Goal: Book appointment/travel/reservation

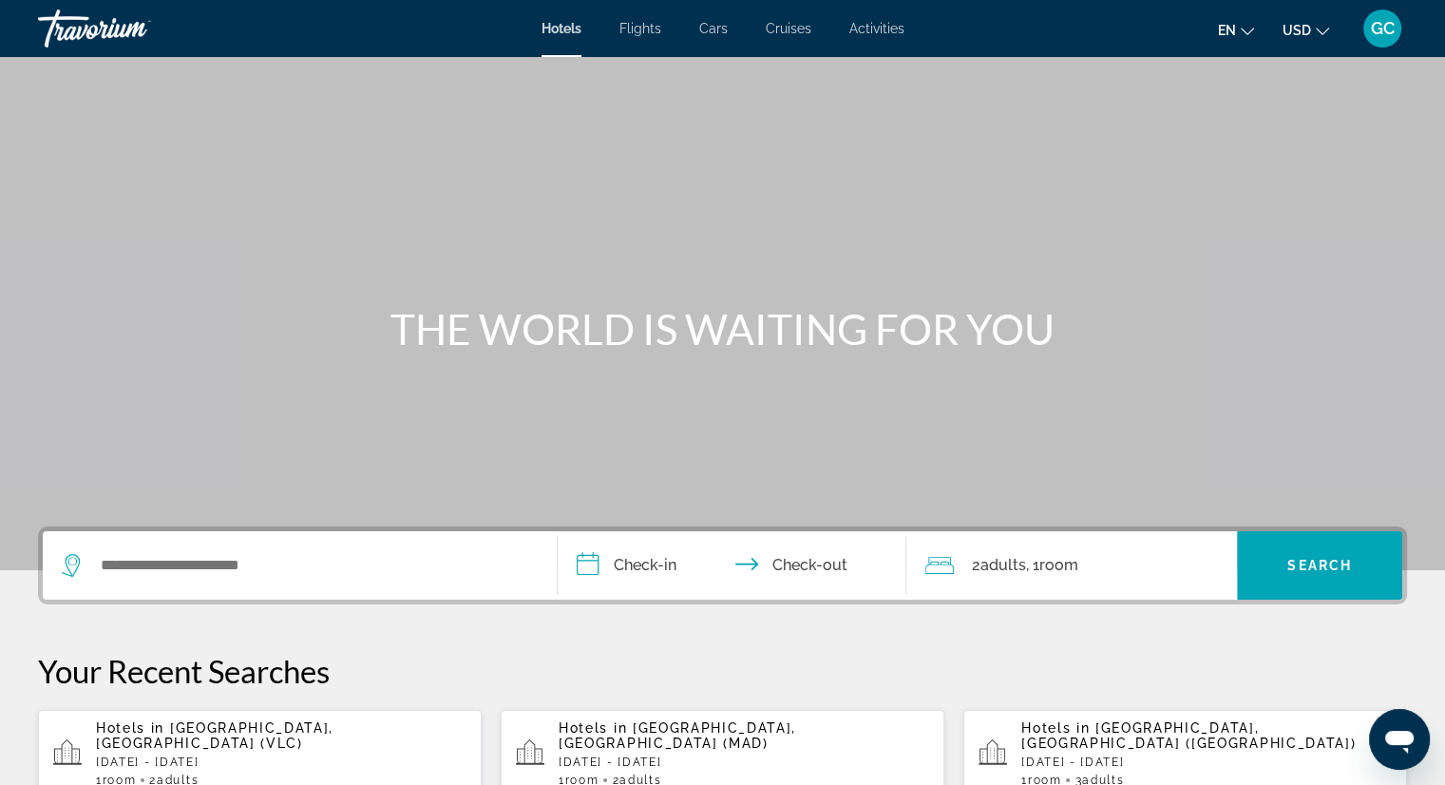
click at [882, 28] on span "Activities" at bounding box center [876, 28] width 55 height 15
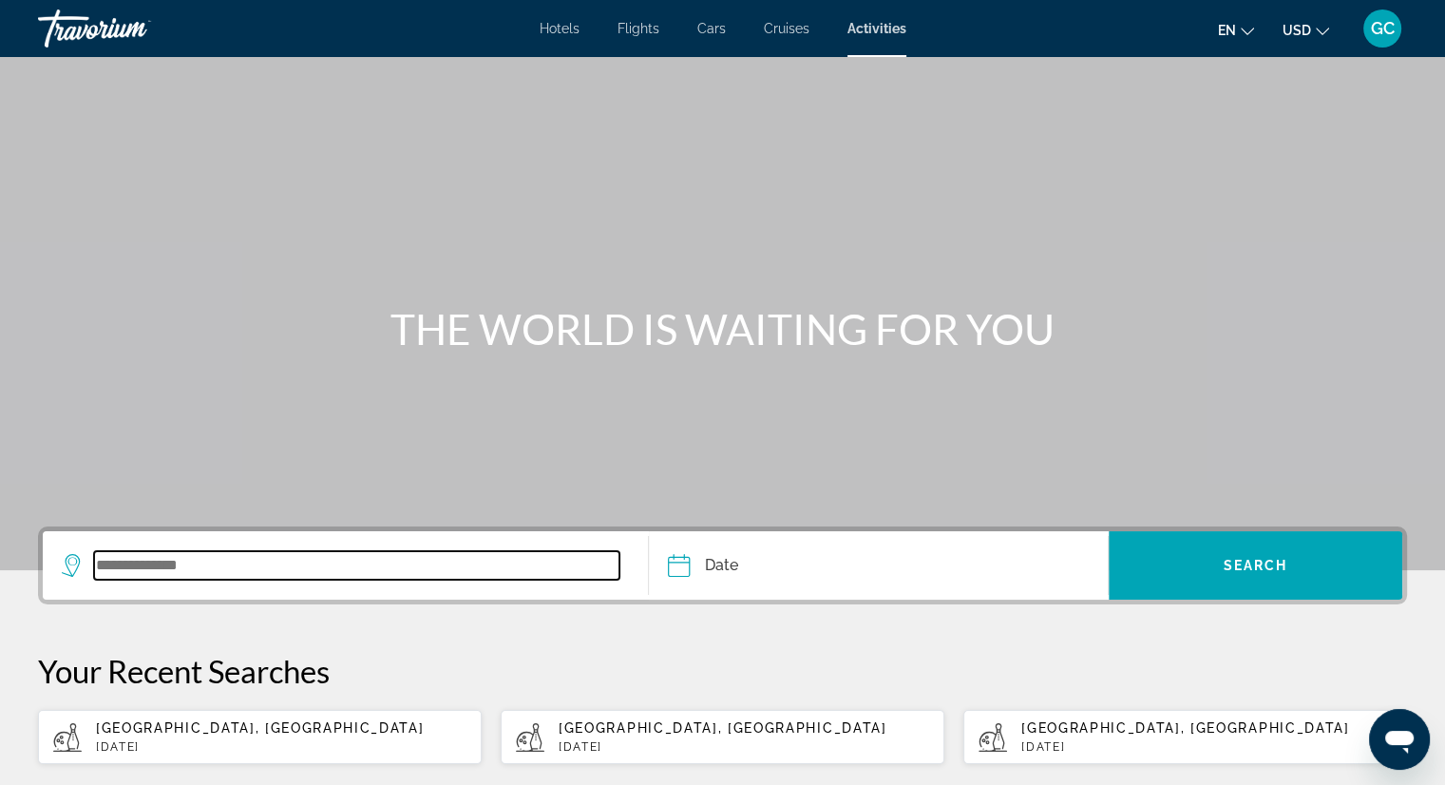
click at [195, 567] on input "Search widget" at bounding box center [356, 565] width 525 height 29
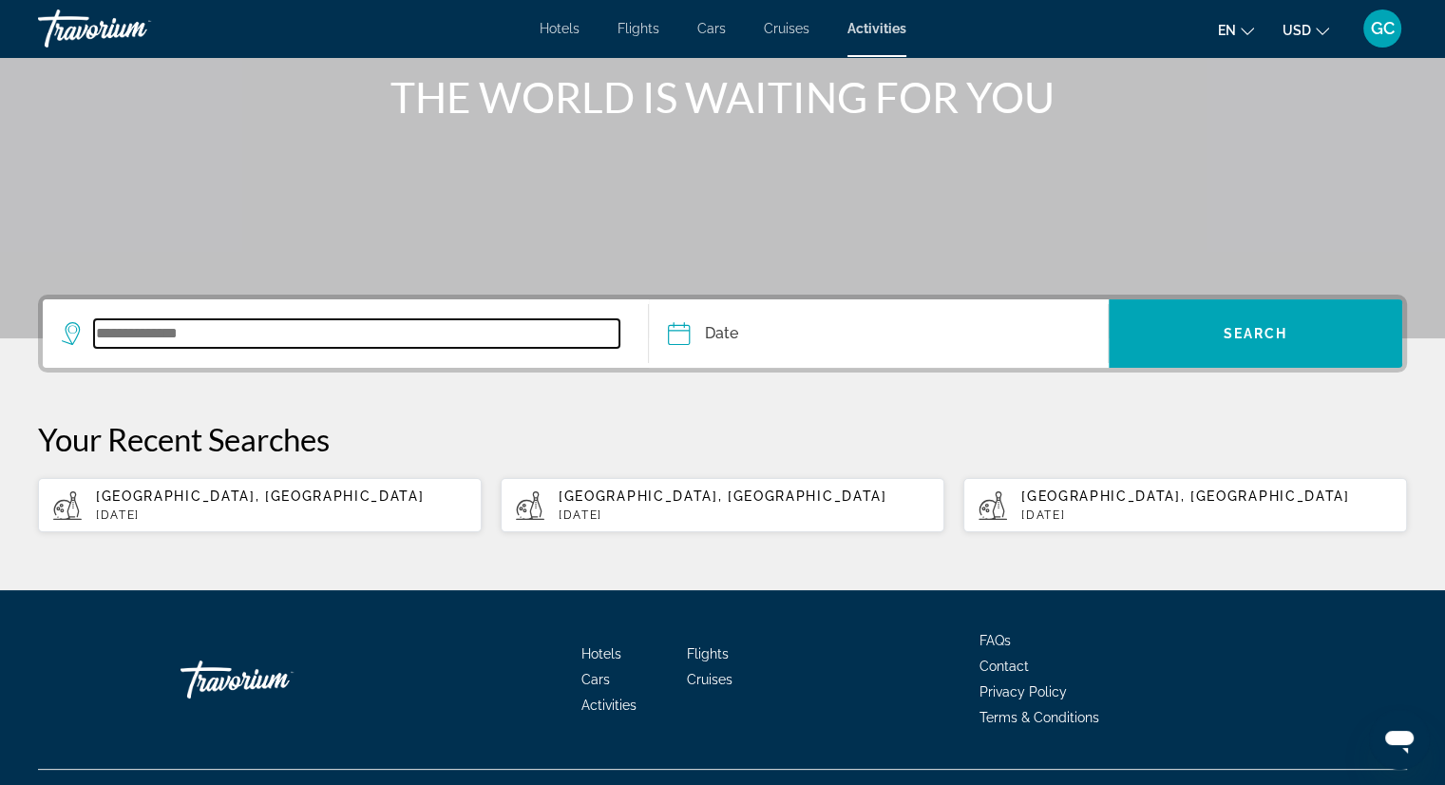
scroll to position [269, 0]
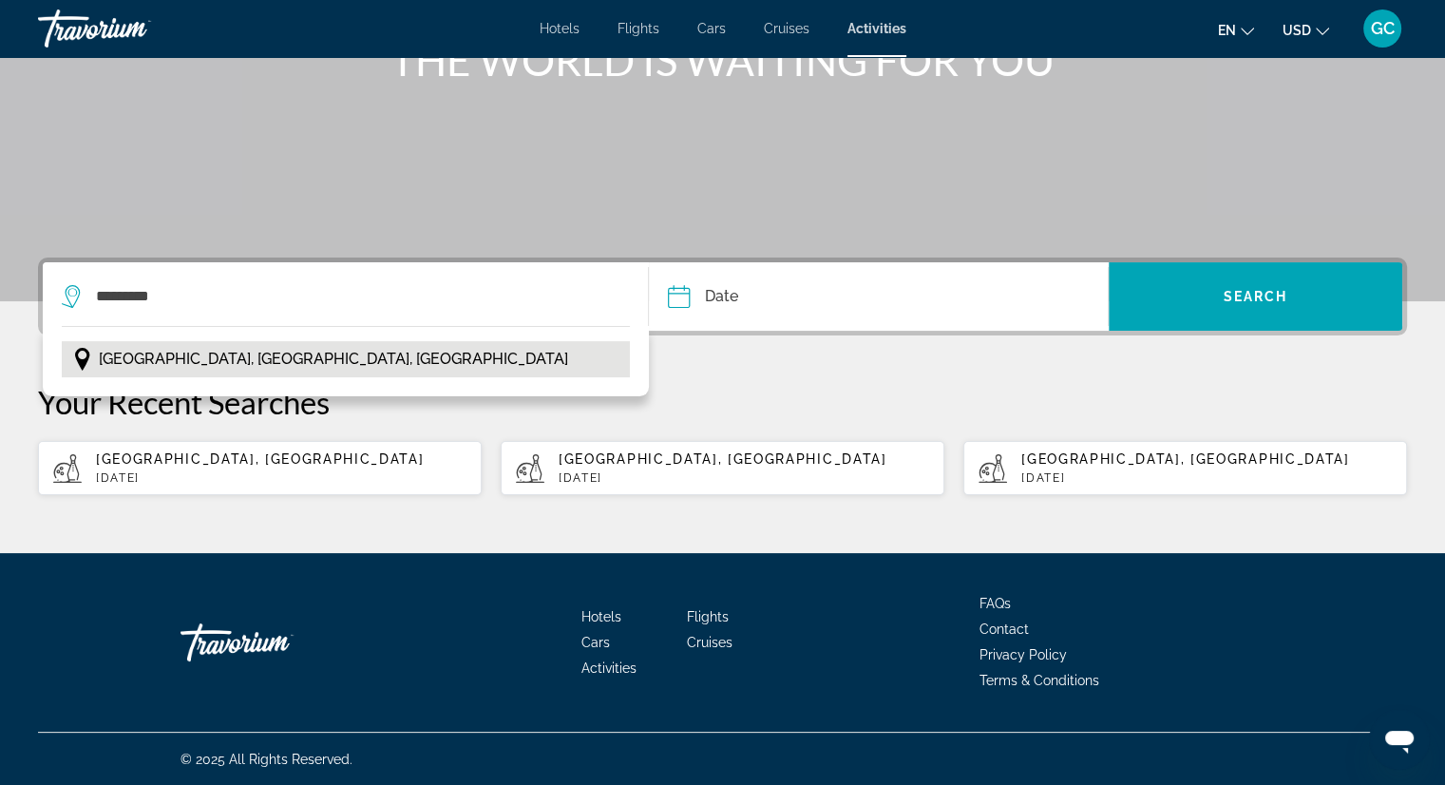
click at [184, 353] on span "[GEOGRAPHIC_DATA], [GEOGRAPHIC_DATA], [GEOGRAPHIC_DATA]" at bounding box center [333, 359] width 469 height 27
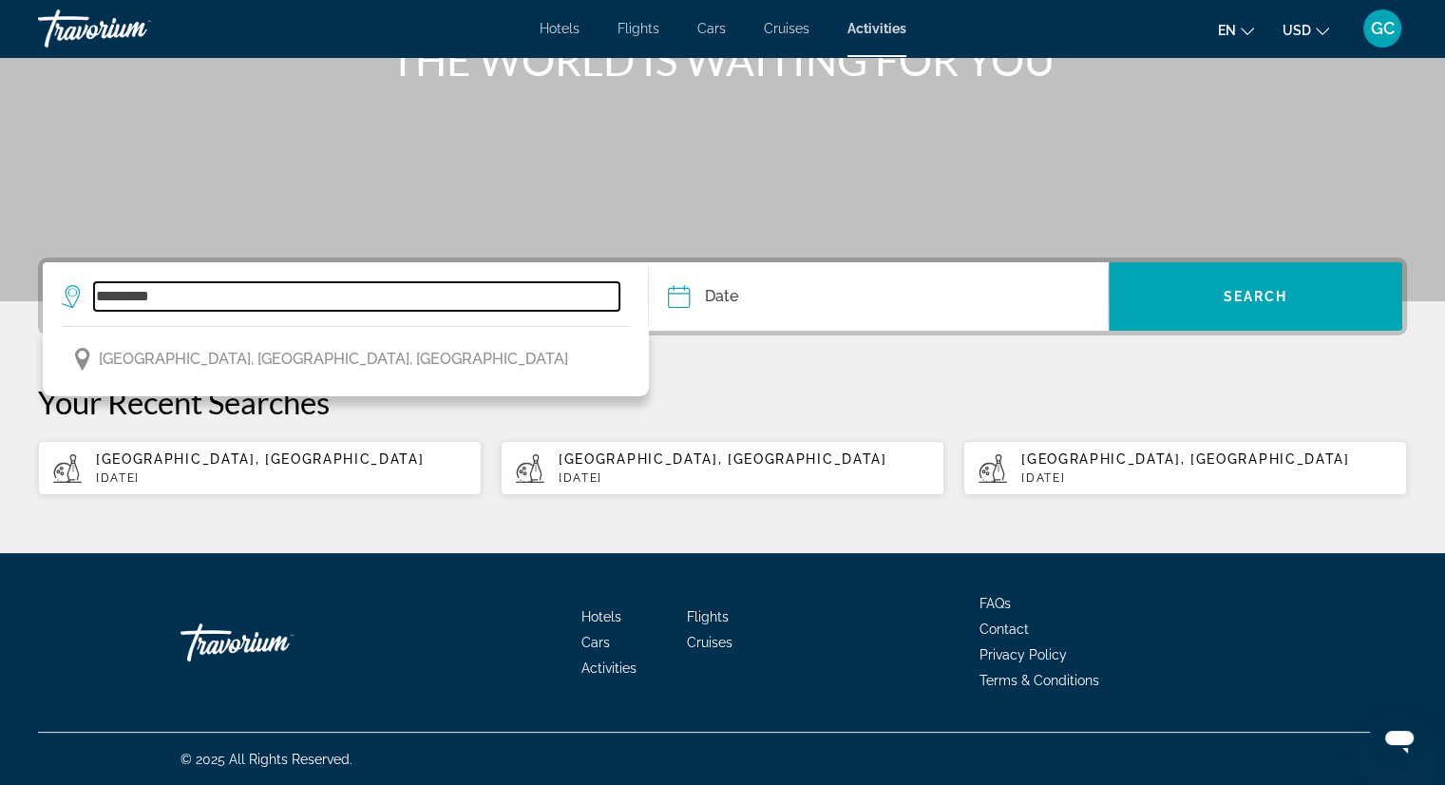
type input "**********"
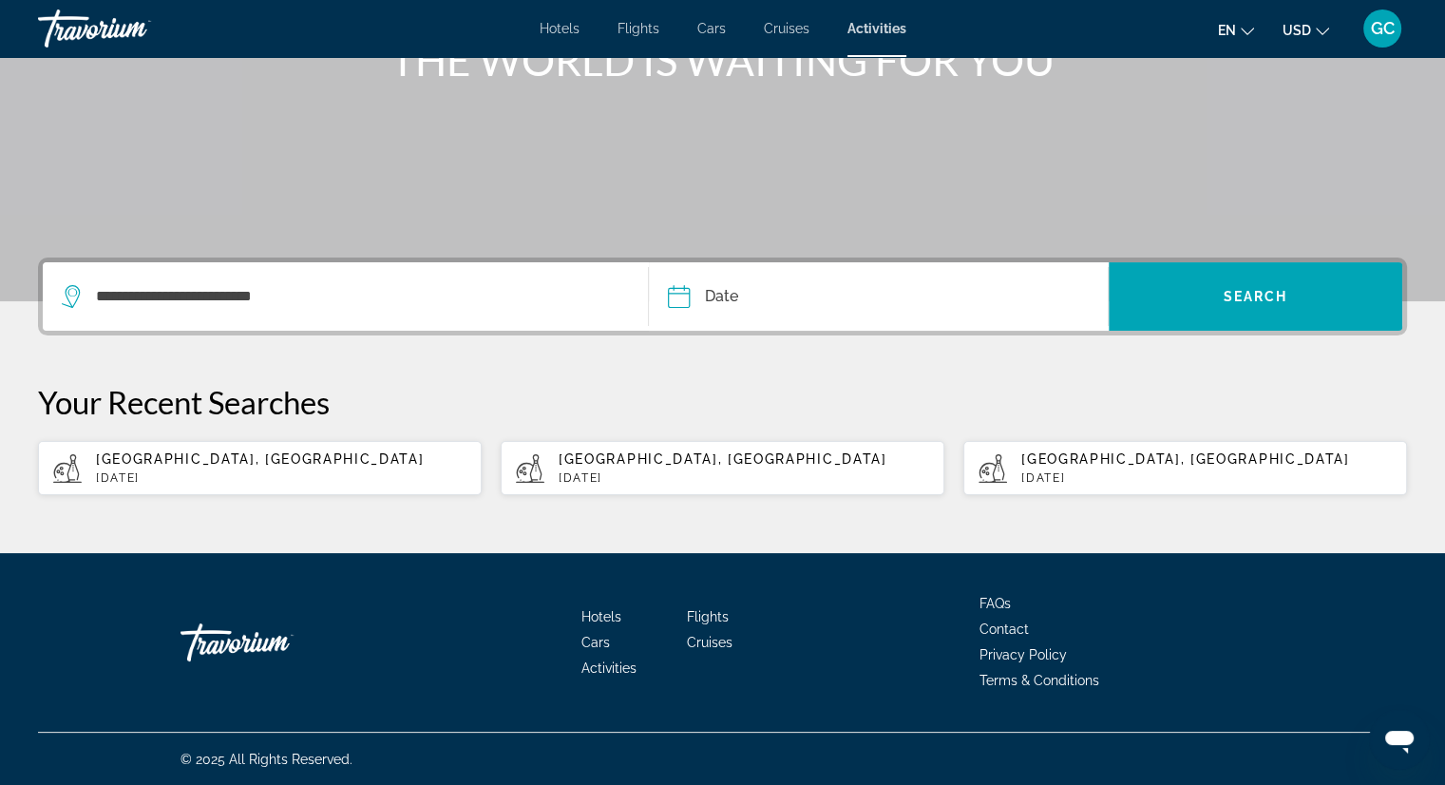
click at [673, 297] on input "Date" at bounding box center [776, 299] width 227 height 74
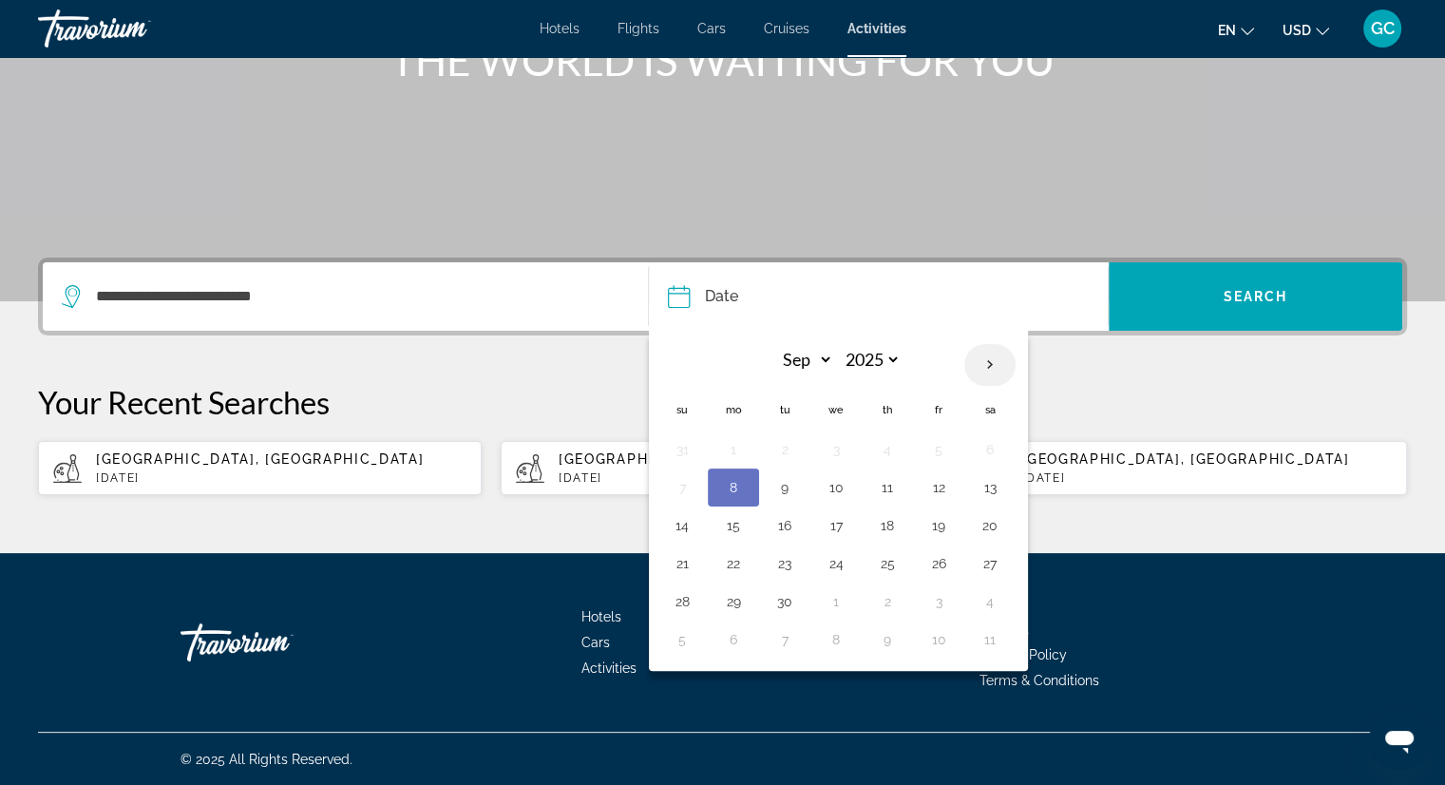
click at [980, 363] on th "Next month" at bounding box center [989, 365] width 51 height 42
select select "*"
click at [928, 562] on button "24" at bounding box center [939, 563] width 30 height 27
type input "**********"
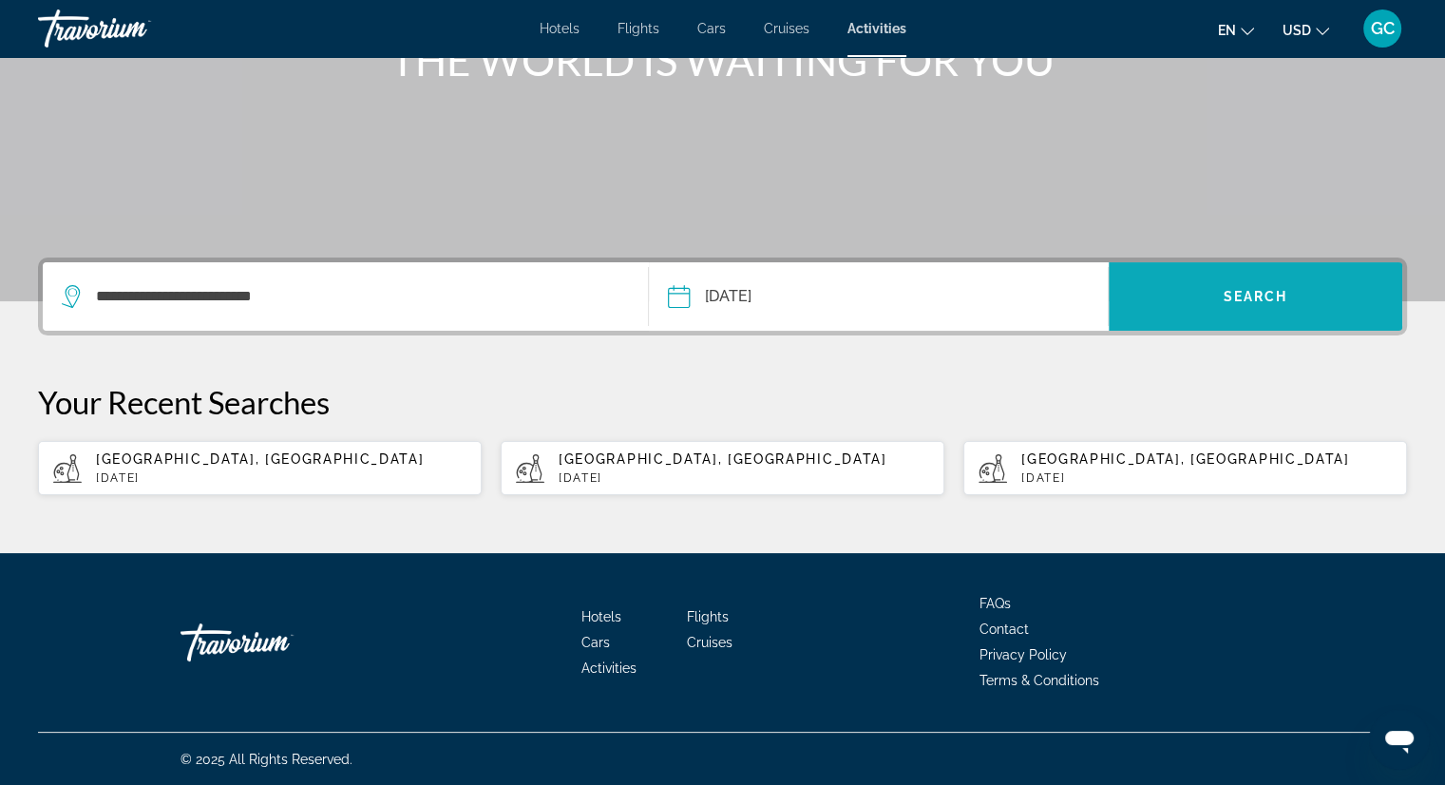
click at [1254, 292] on span "Search" at bounding box center [1256, 296] width 65 height 15
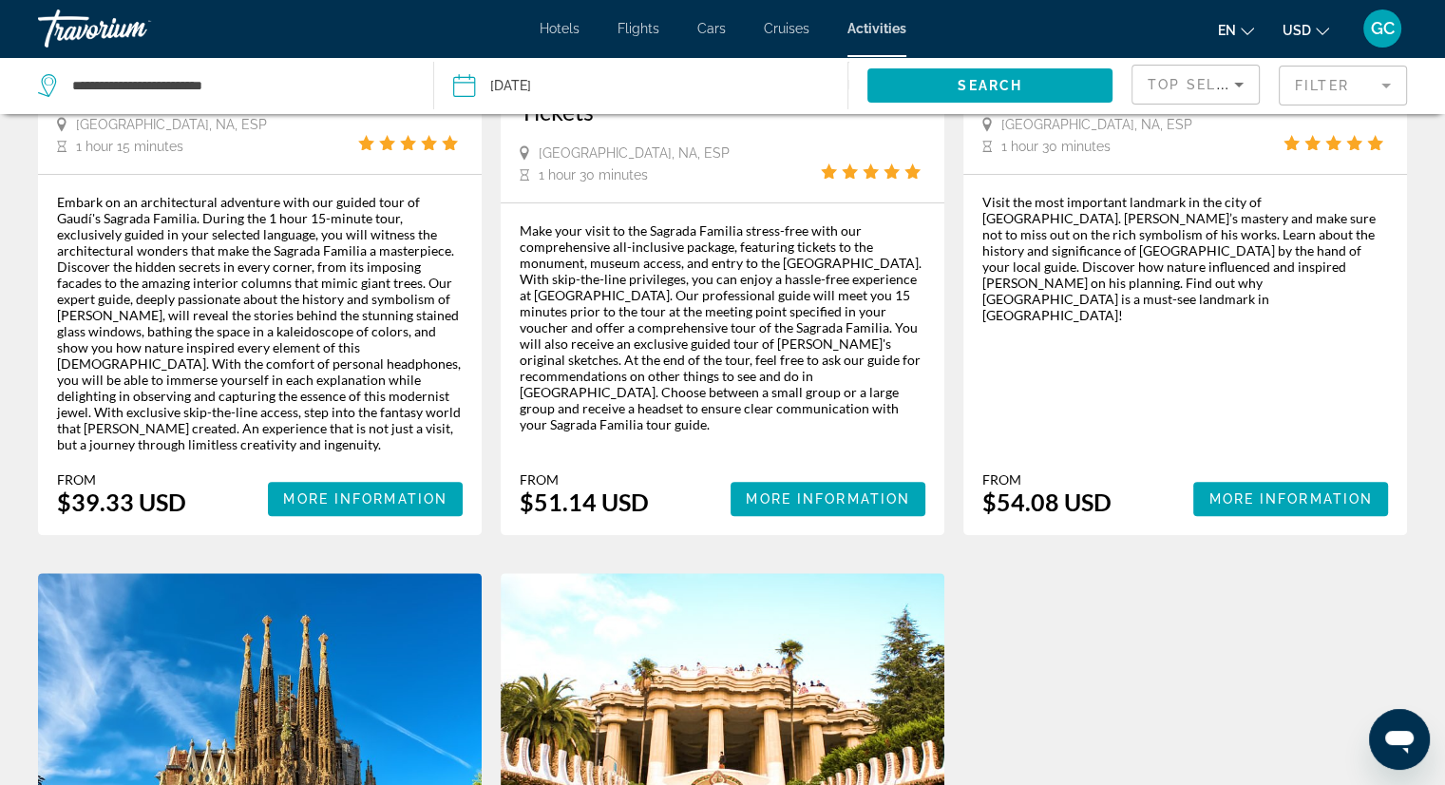
scroll to position [422, 0]
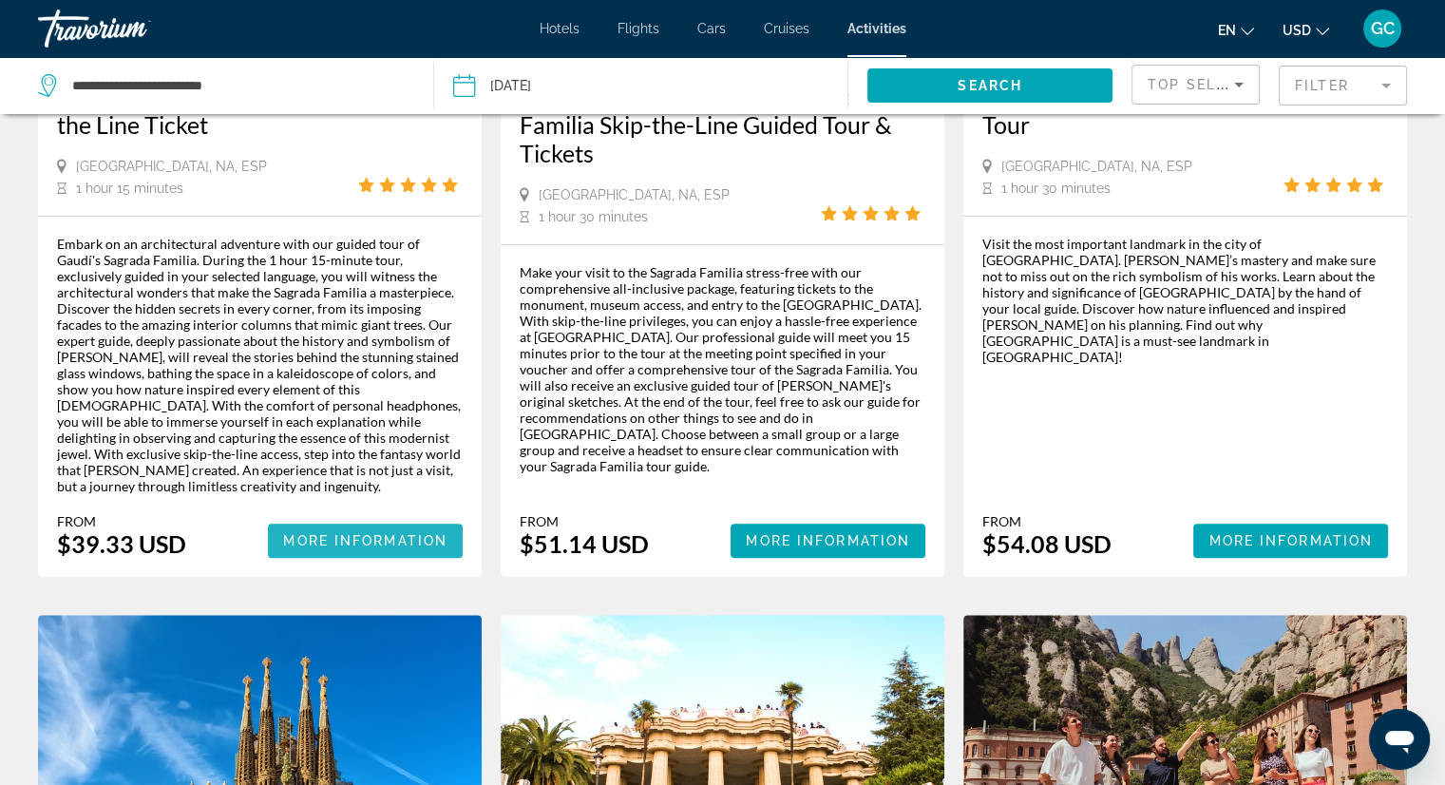
click at [301, 533] on span "More Information" at bounding box center [365, 540] width 164 height 15
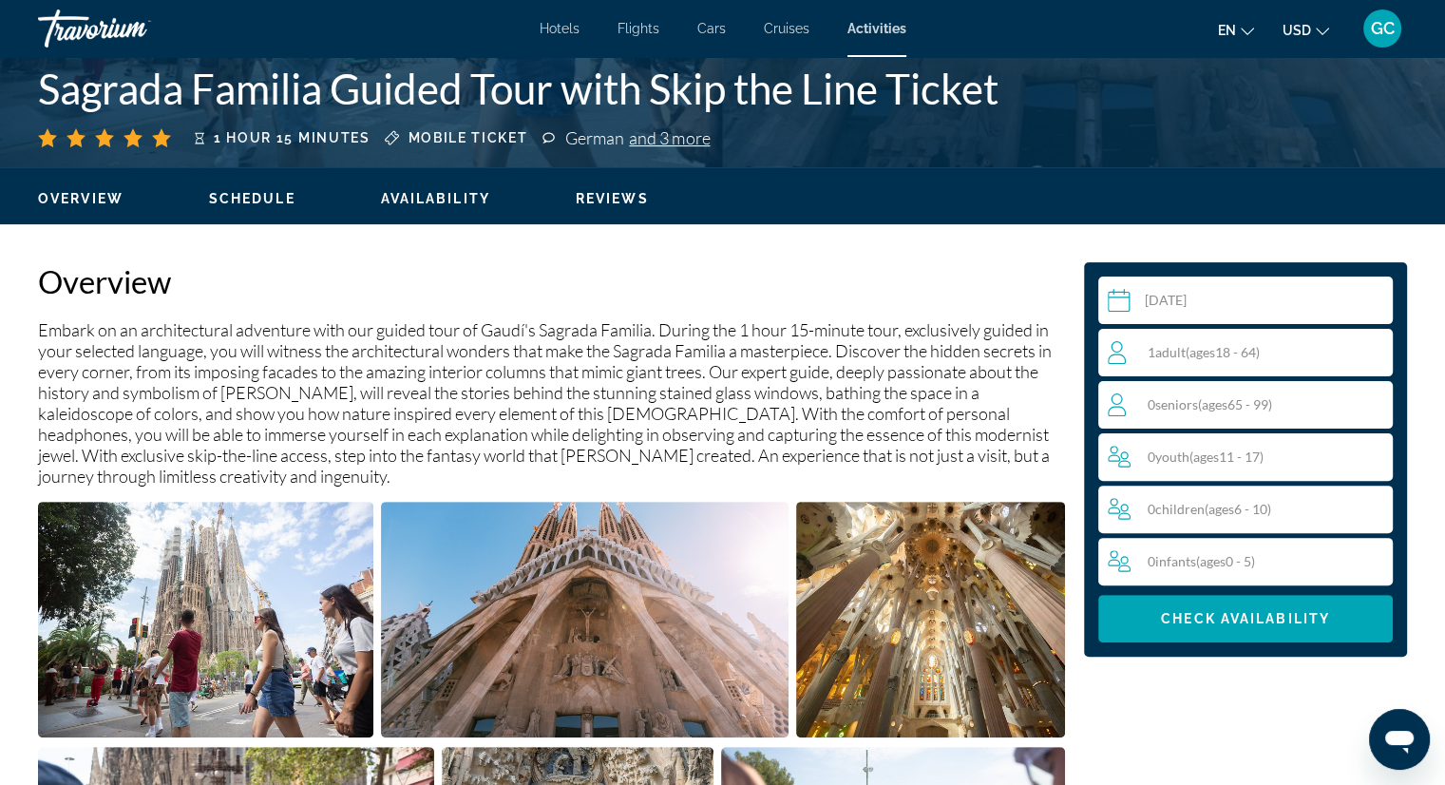
scroll to position [570, 0]
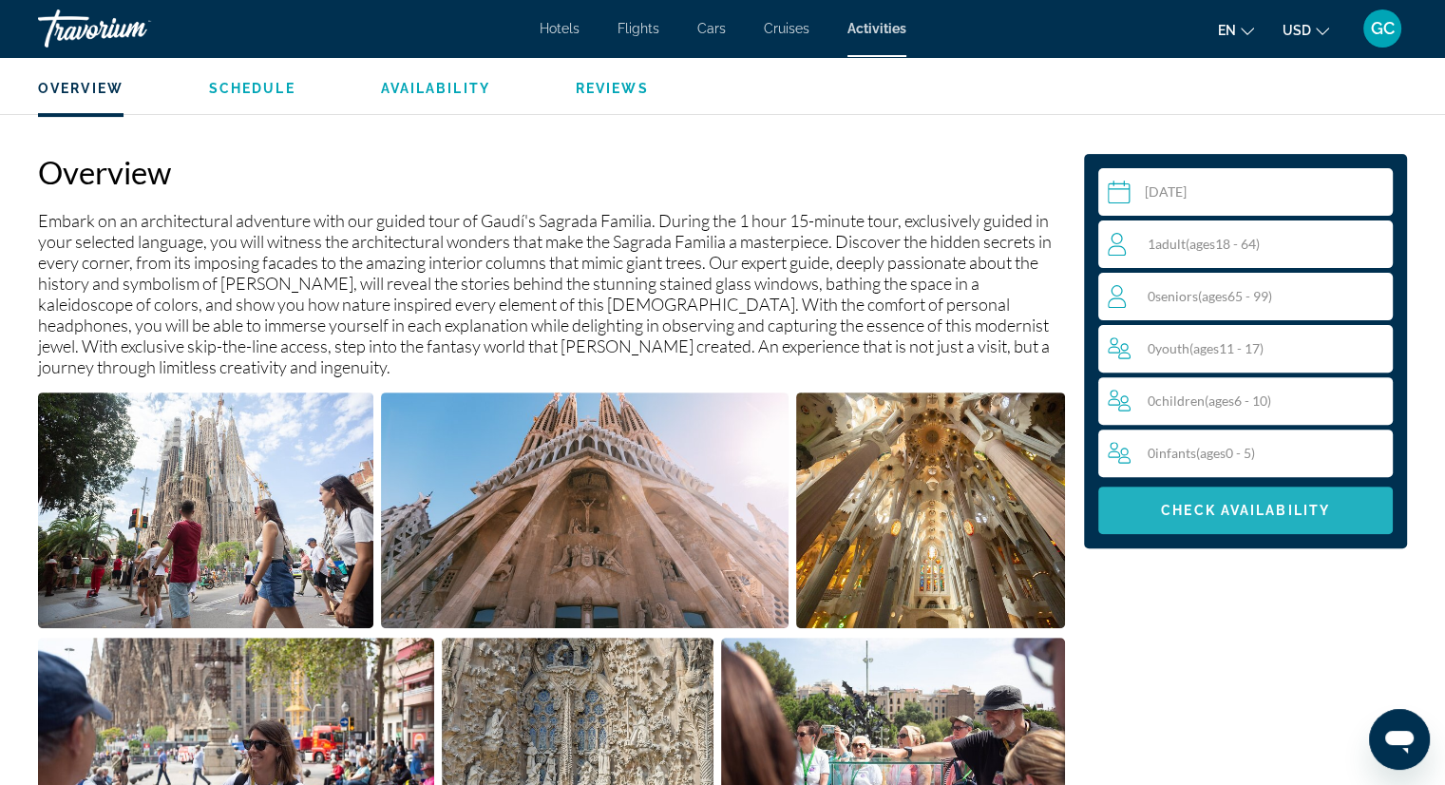
click at [1229, 509] on span "Check Availability" at bounding box center [1245, 510] width 169 height 15
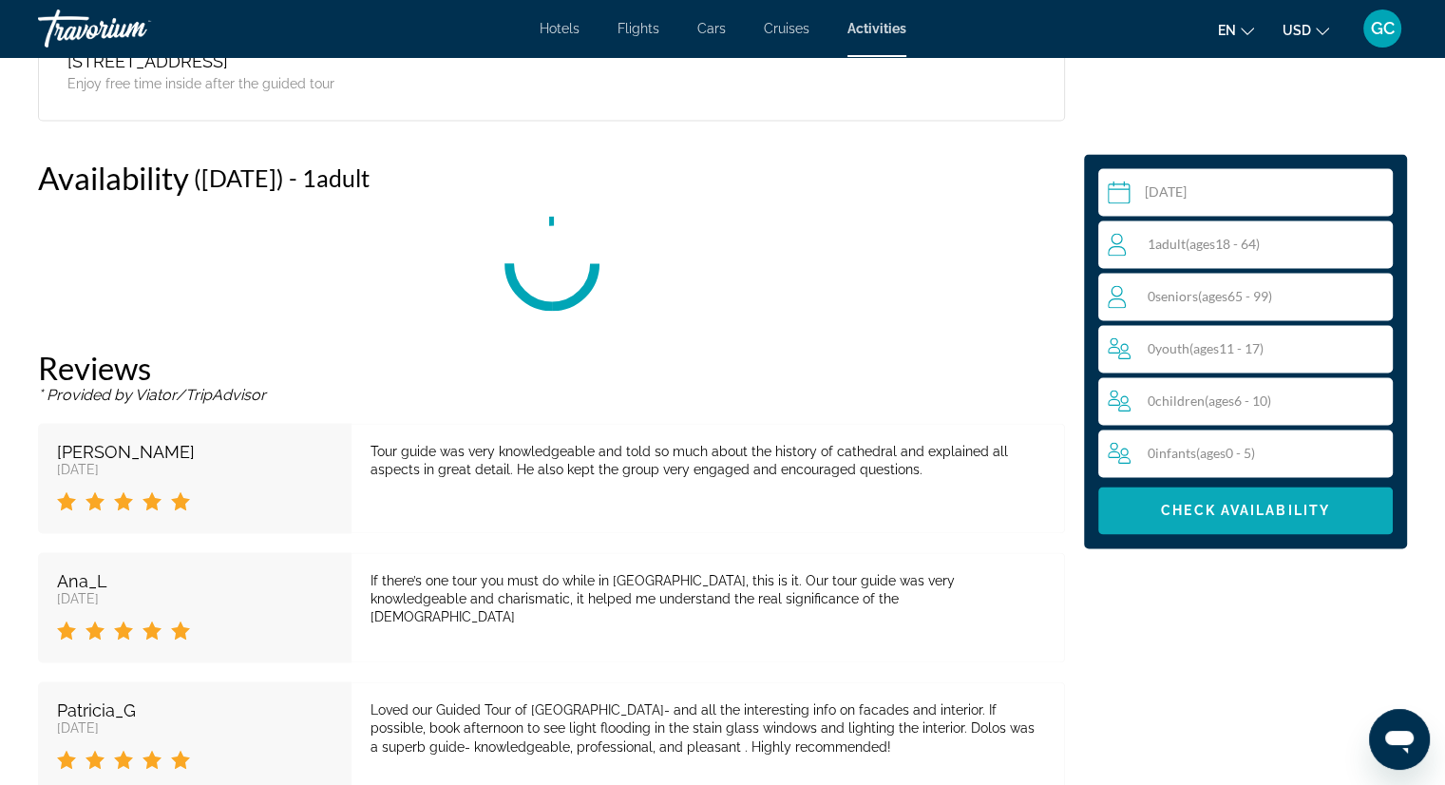
scroll to position [2899, 0]
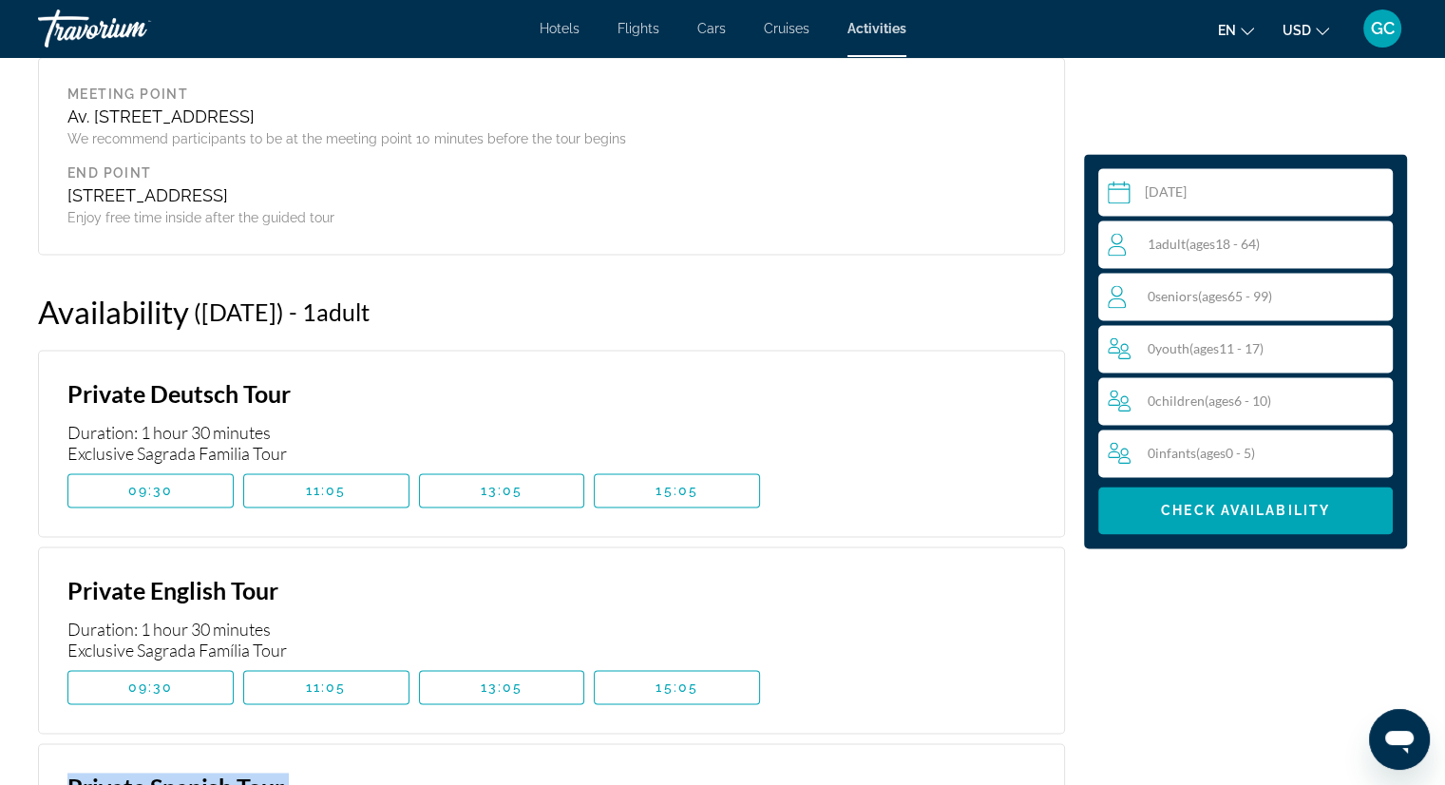
scroll to position [2709, 0]
